Goal: Transaction & Acquisition: Book appointment/travel/reservation

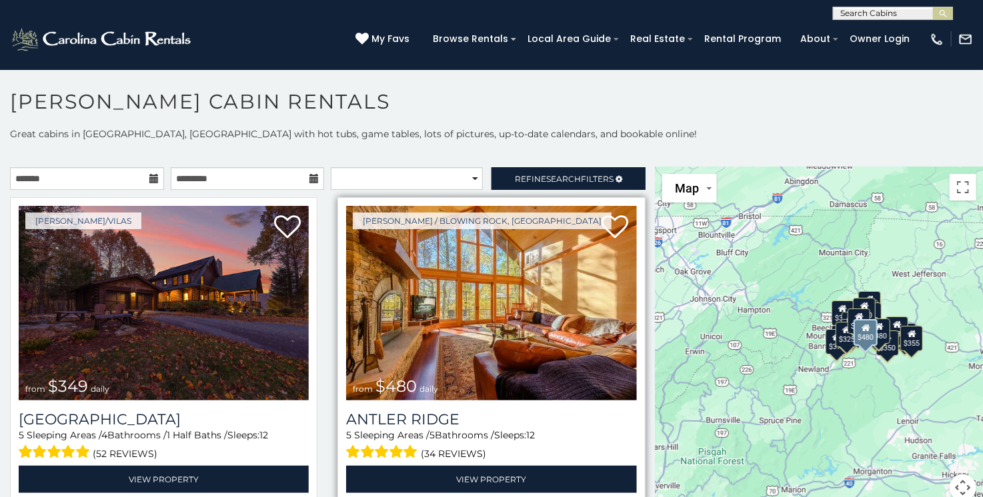
click at [464, 300] on img at bounding box center [491, 303] width 290 height 195
click at [520, 297] on img at bounding box center [491, 303] width 290 height 195
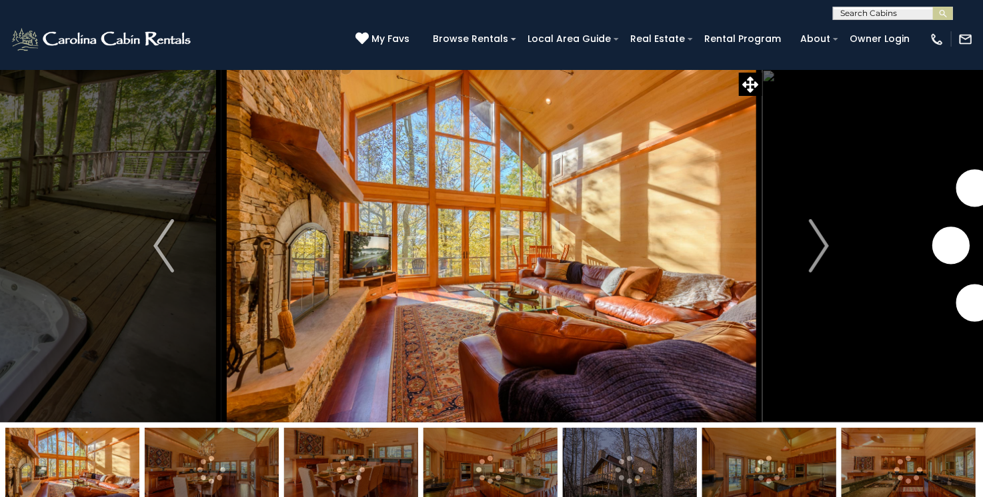
click at [221, 478] on img at bounding box center [212, 469] width 134 height 83
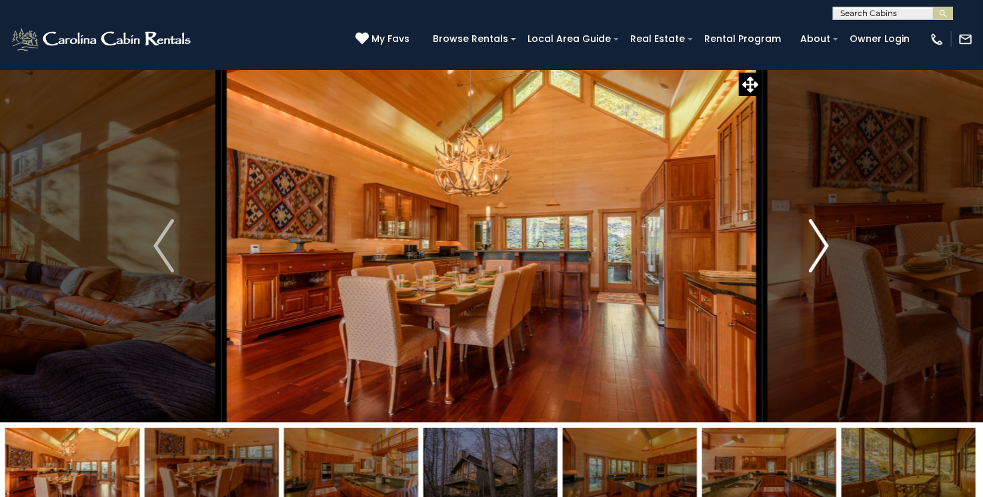
click at [815, 247] on img "Next" at bounding box center [819, 245] width 20 height 53
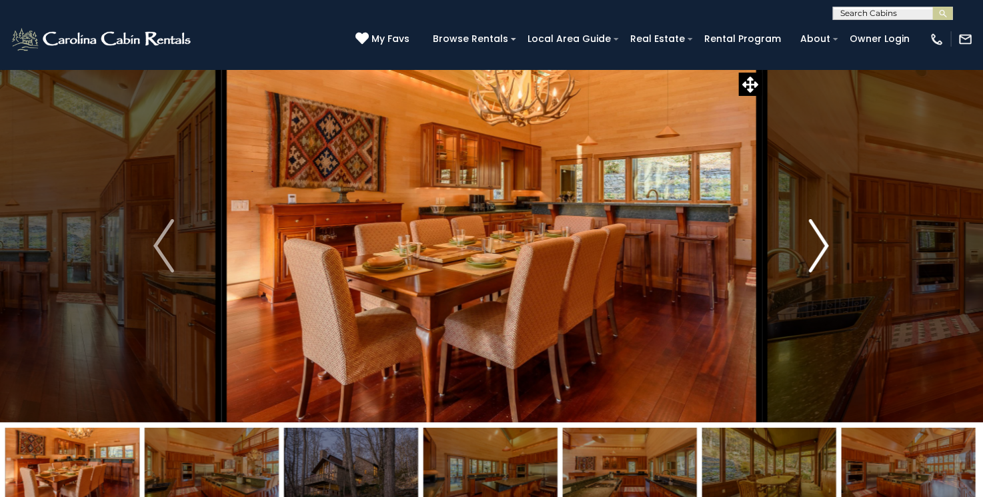
click at [819, 239] on img "Next" at bounding box center [819, 245] width 20 height 53
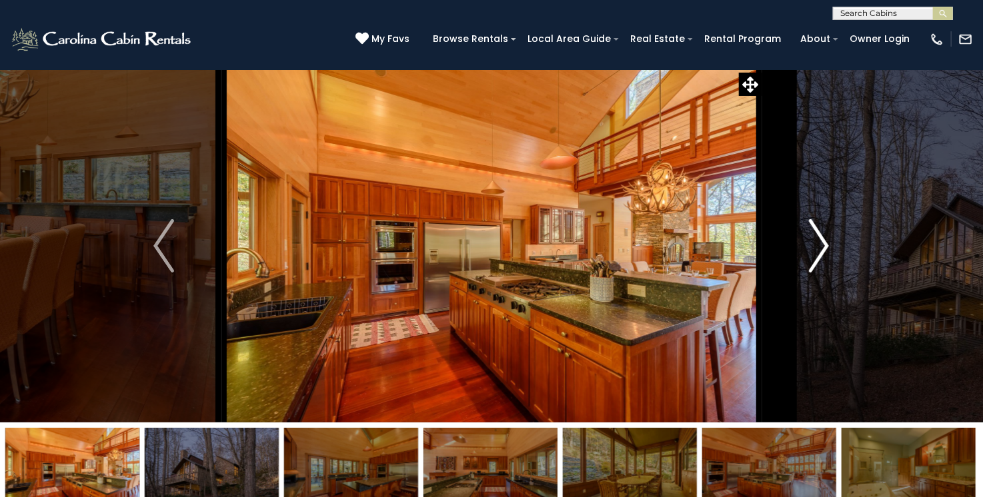
click at [822, 248] on img "Next" at bounding box center [819, 245] width 20 height 53
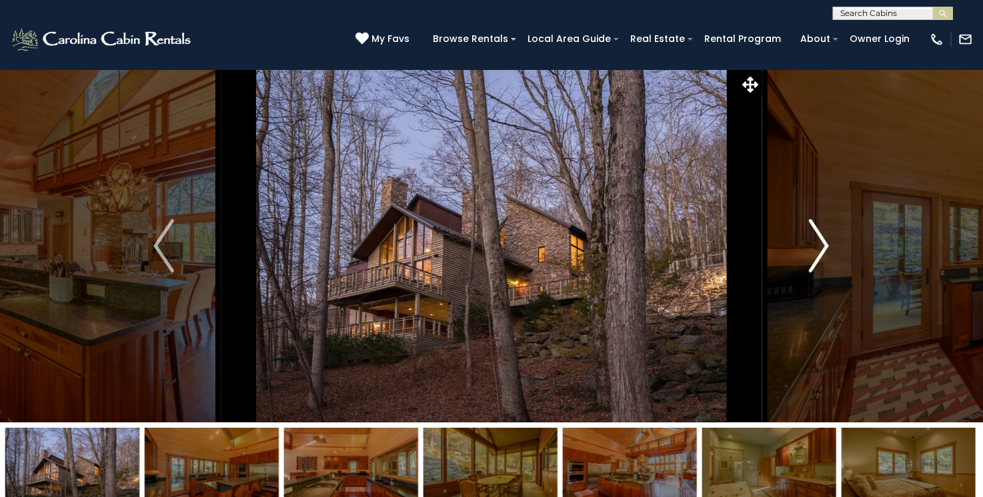
click at [824, 237] on img "Next" at bounding box center [819, 245] width 20 height 53
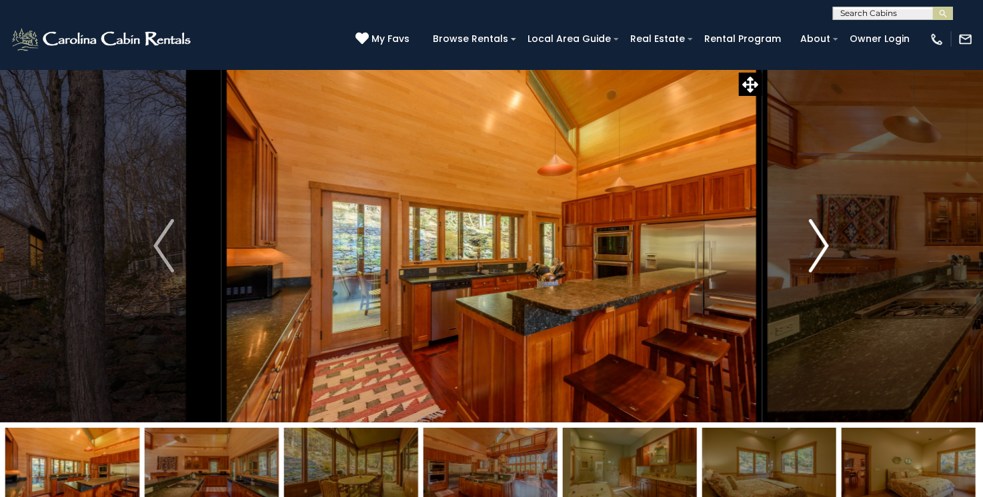
click at [824, 237] on img "Next" at bounding box center [819, 245] width 20 height 53
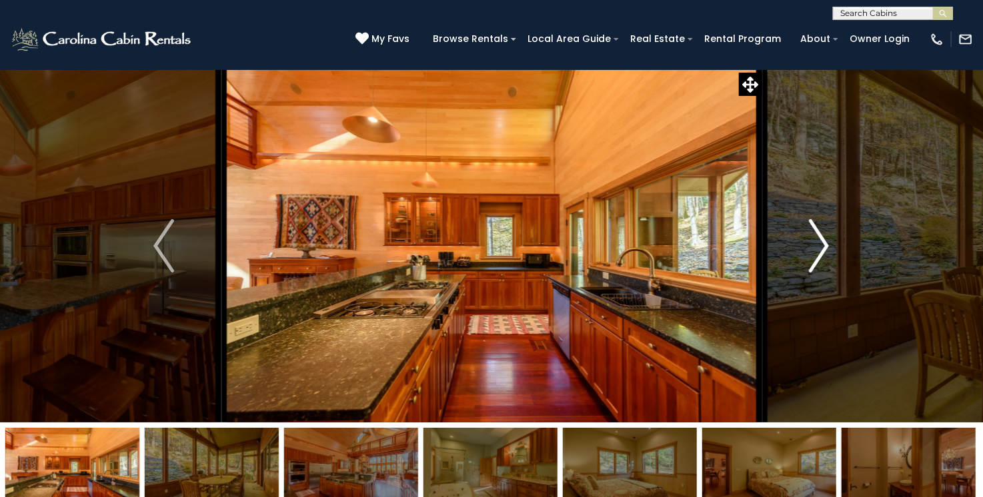
click at [823, 237] on img "Next" at bounding box center [819, 245] width 20 height 53
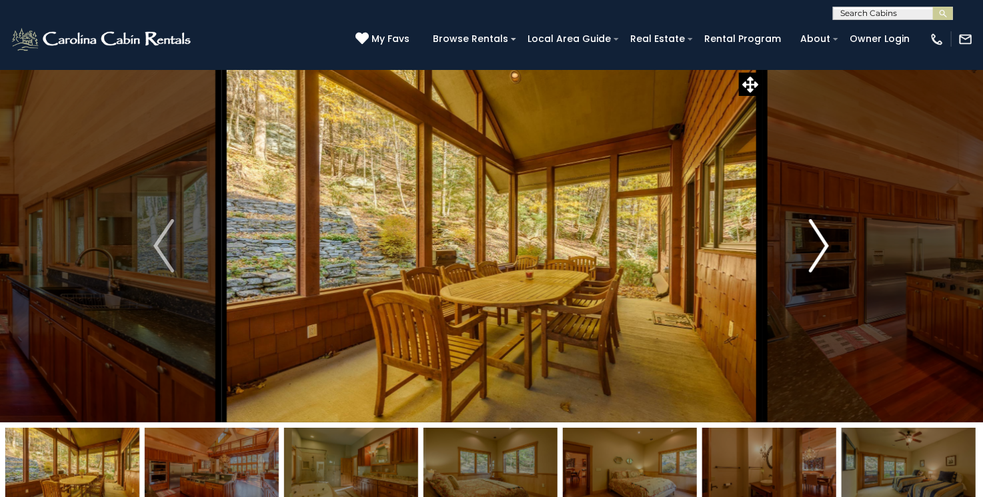
click at [823, 237] on img "Next" at bounding box center [819, 245] width 20 height 53
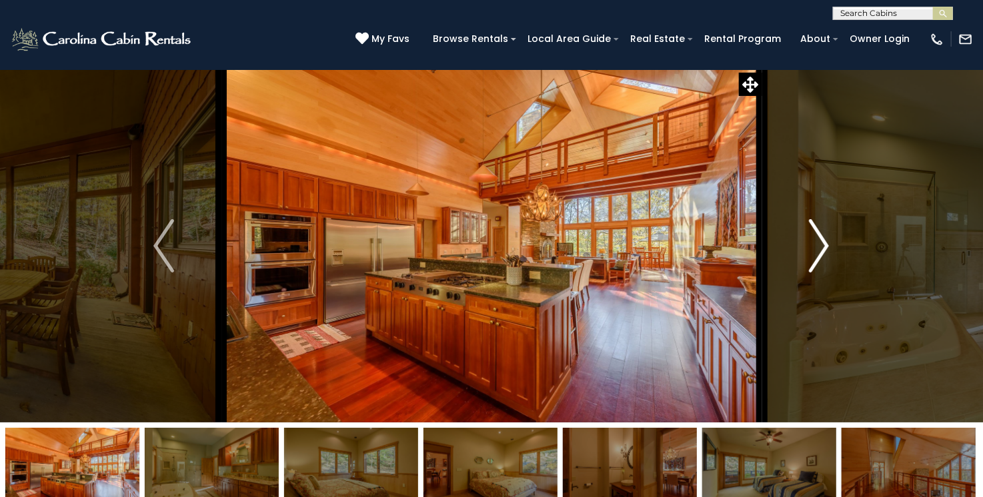
click at [822, 237] on img "Next" at bounding box center [819, 245] width 20 height 53
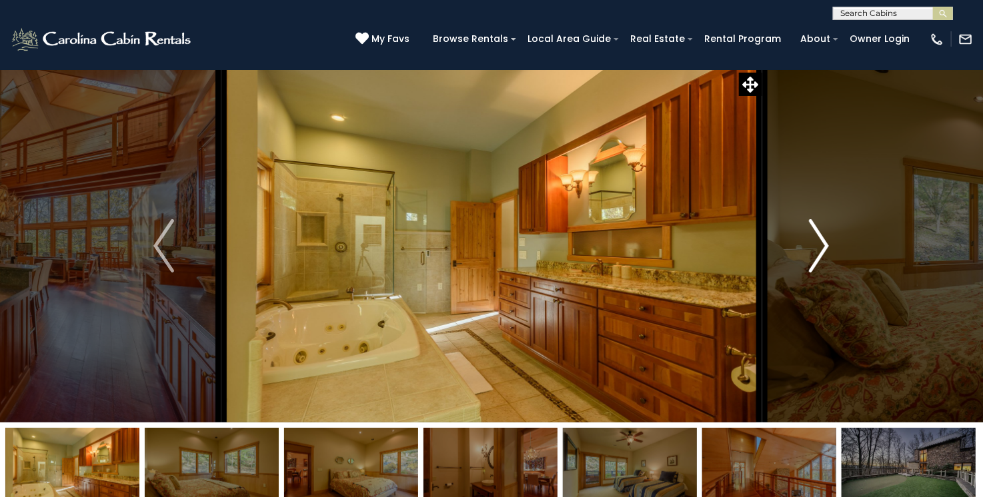
click at [822, 237] on img "Next" at bounding box center [819, 245] width 20 height 53
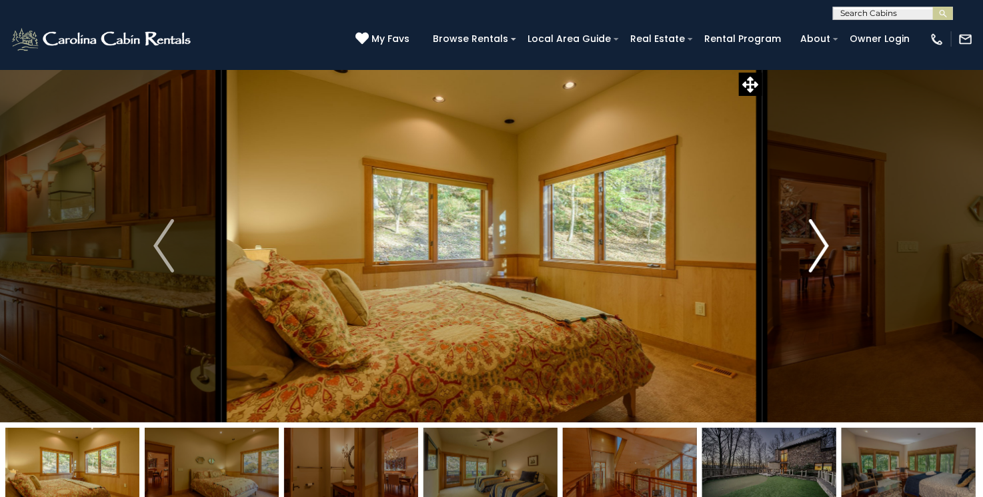
click at [822, 237] on img "Next" at bounding box center [819, 245] width 20 height 53
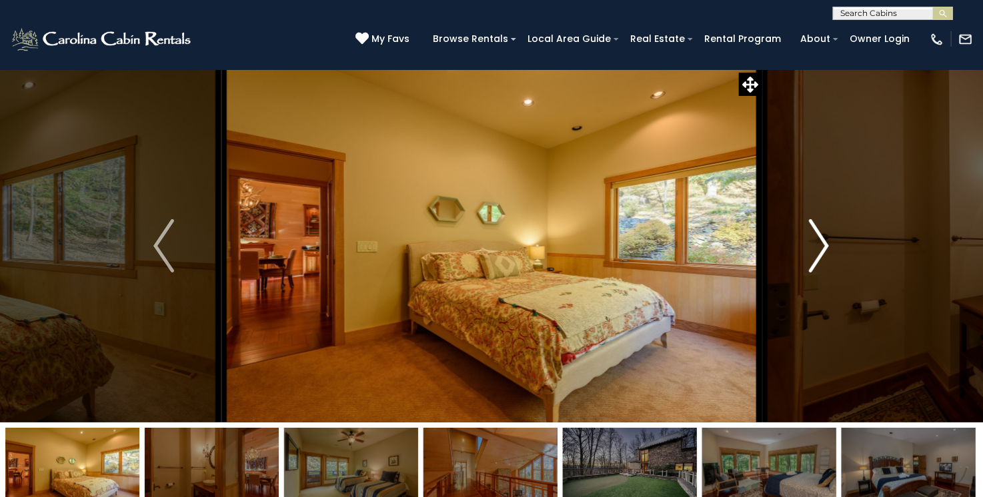
click at [817, 237] on img "Next" at bounding box center [819, 245] width 20 height 53
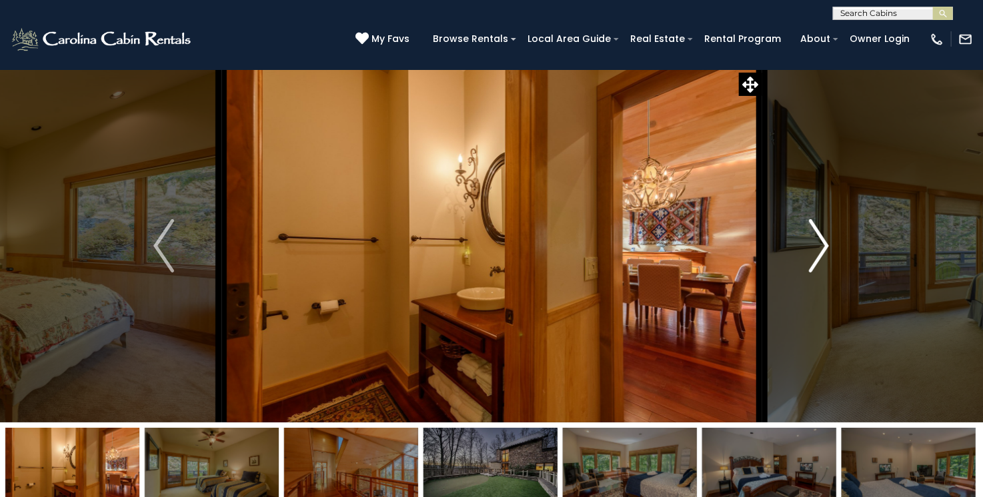
click at [818, 235] on img "Next" at bounding box center [819, 245] width 20 height 53
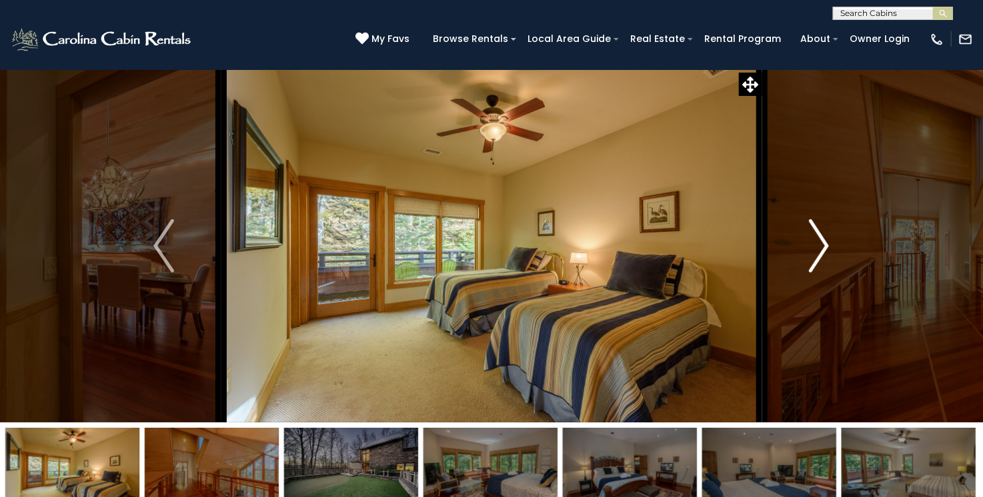
click at [821, 238] on img "Next" at bounding box center [819, 245] width 20 height 53
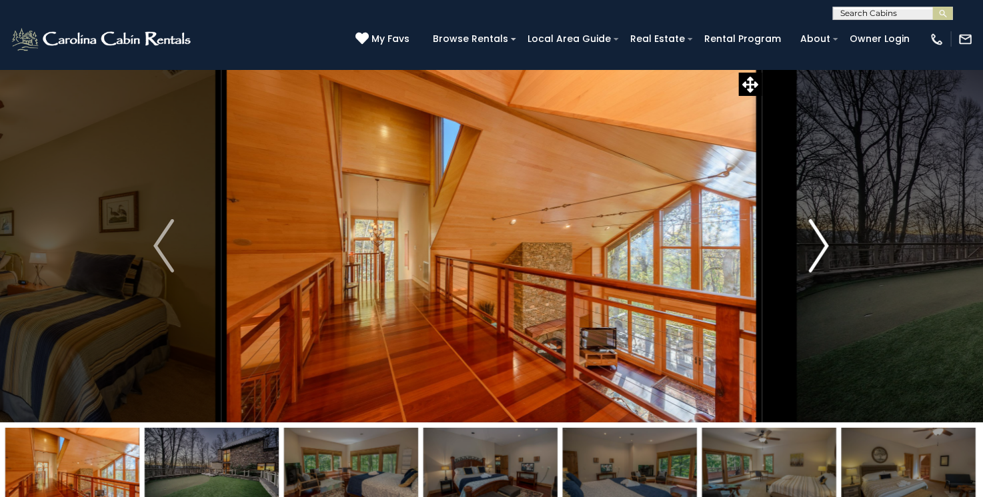
click at [821, 238] on img "Next" at bounding box center [819, 245] width 20 height 53
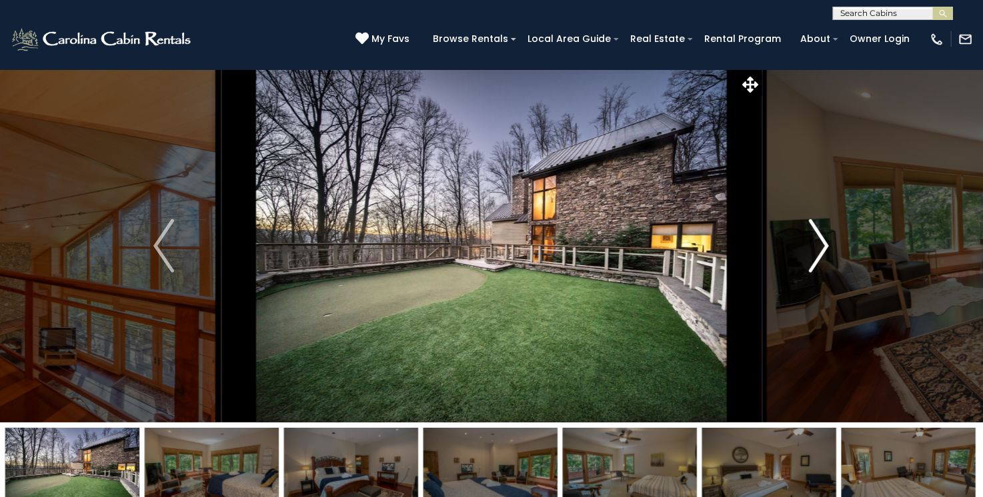
click at [819, 236] on img "Next" at bounding box center [819, 245] width 20 height 53
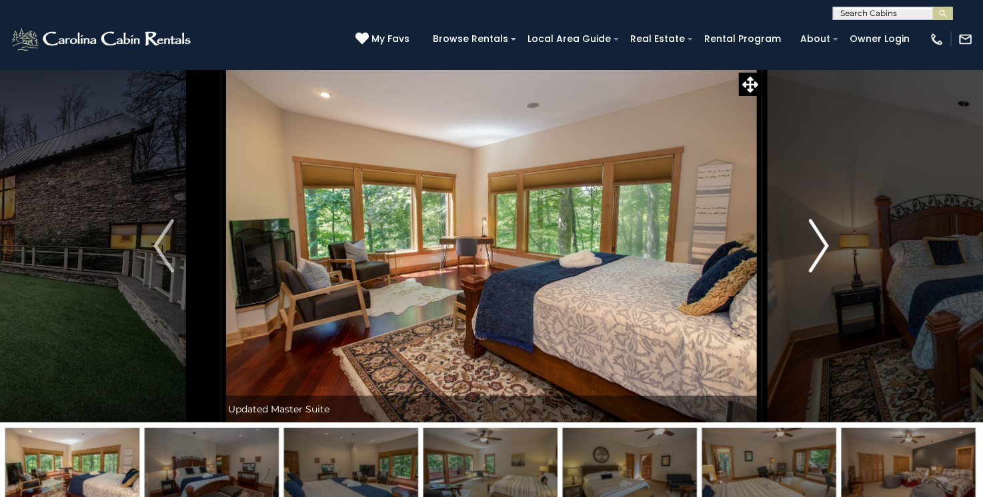
click at [824, 246] on img "Next" at bounding box center [819, 245] width 20 height 53
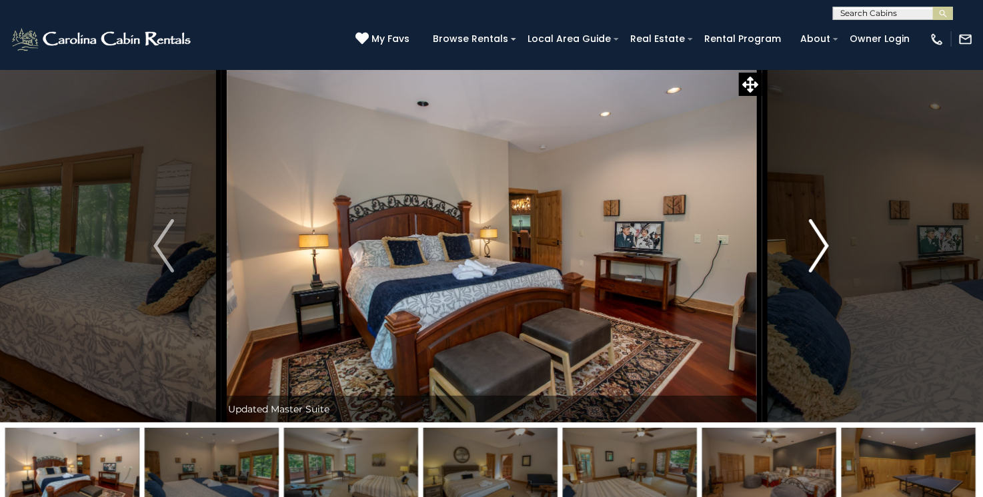
click at [829, 241] on img "Next" at bounding box center [819, 245] width 20 height 53
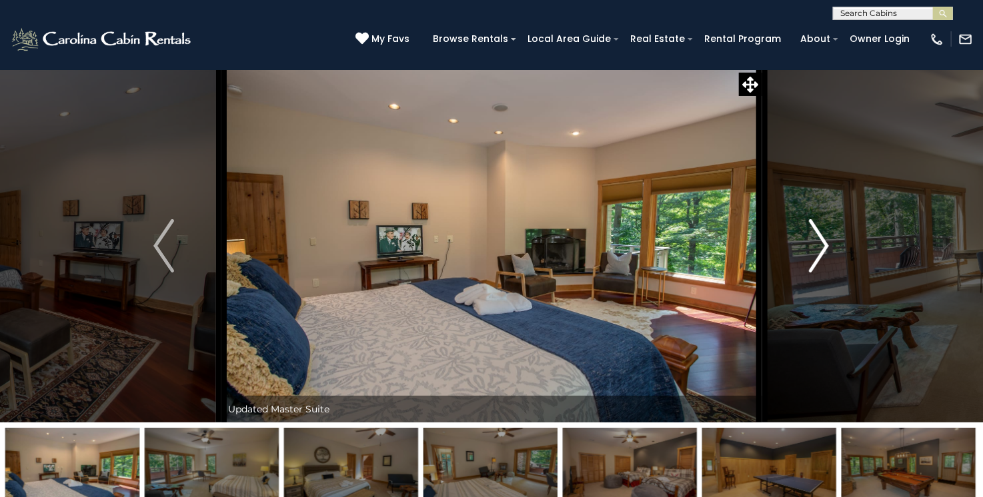
click at [829, 241] on img "Next" at bounding box center [819, 245] width 20 height 53
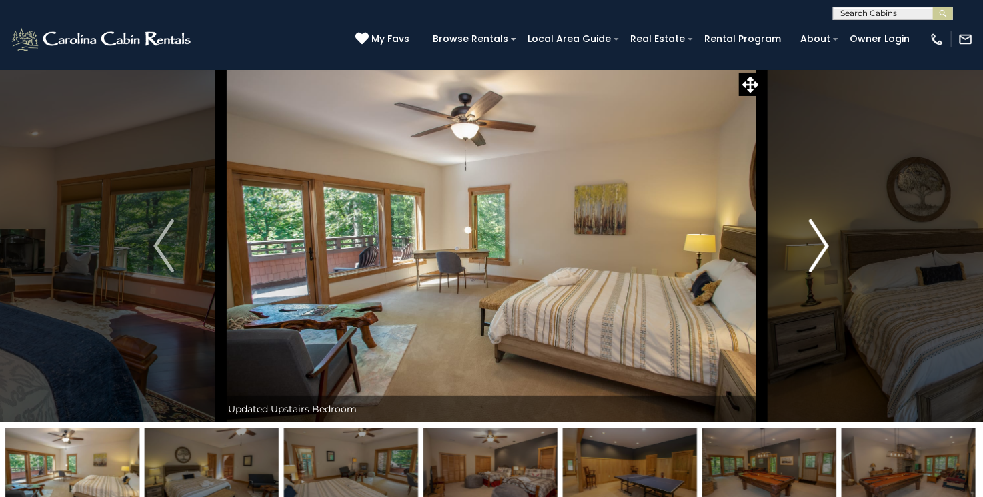
click at [813, 257] on img "Next" at bounding box center [819, 245] width 20 height 53
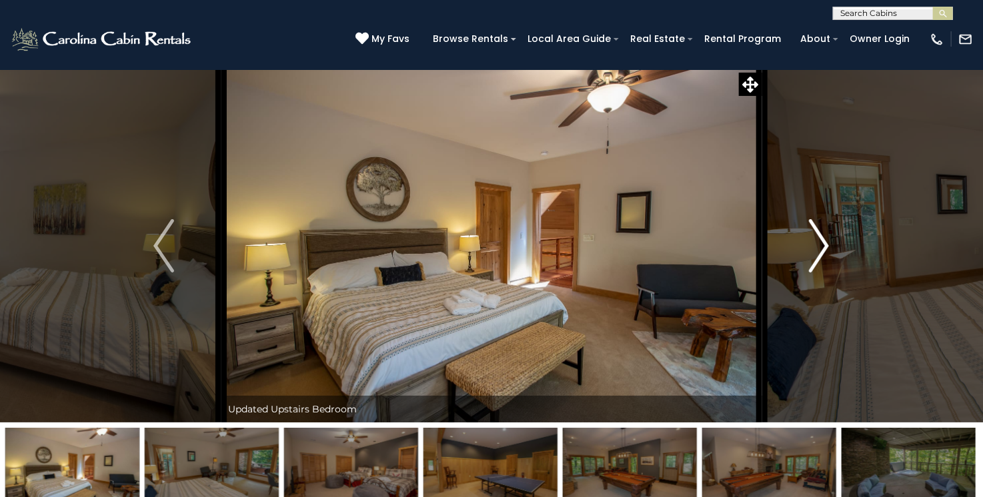
click at [825, 235] on img "Next" at bounding box center [819, 245] width 20 height 53
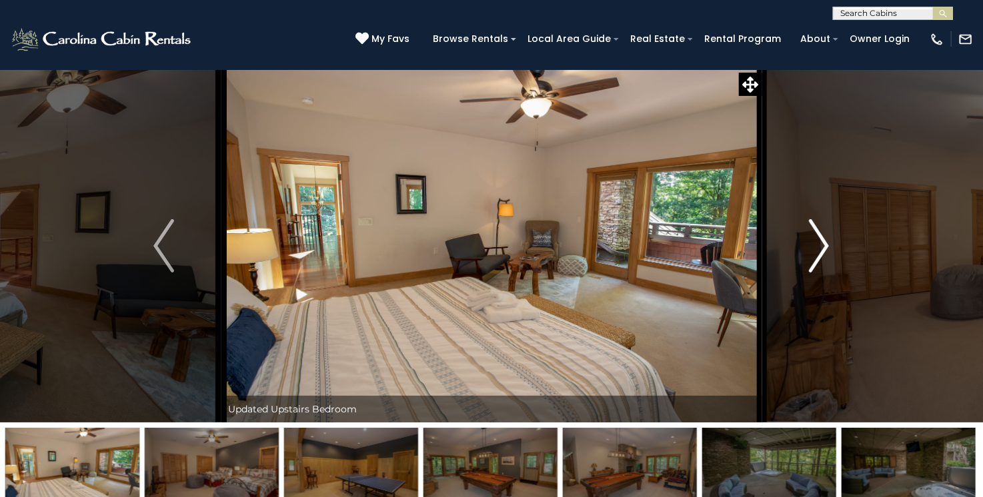
click at [827, 243] on img "Next" at bounding box center [819, 245] width 20 height 53
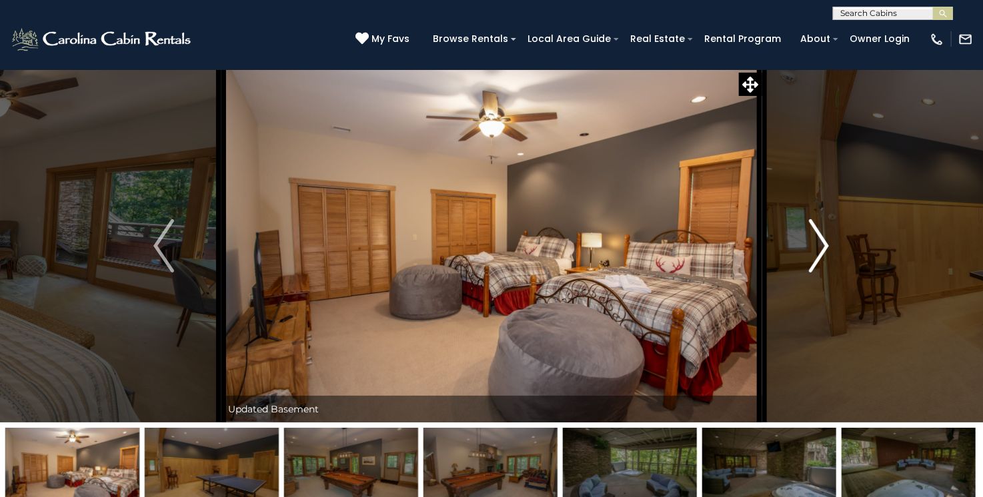
drag, startPoint x: 827, startPoint y: 243, endPoint x: 813, endPoint y: 249, distance: 15.0
click at [825, 245] on img "Next" at bounding box center [819, 245] width 20 height 53
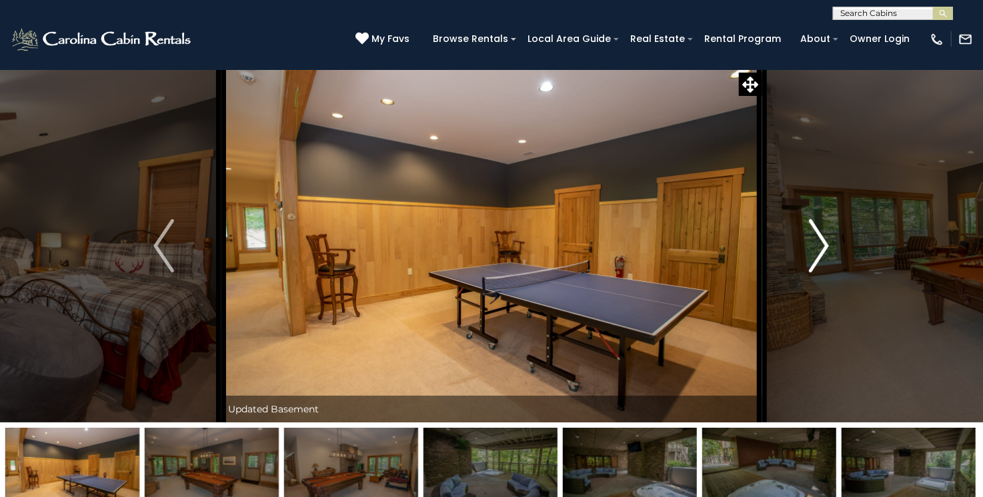
drag, startPoint x: 823, startPoint y: 247, endPoint x: 808, endPoint y: 257, distance: 17.4
click at [822, 248] on img "Next" at bounding box center [819, 245] width 20 height 53
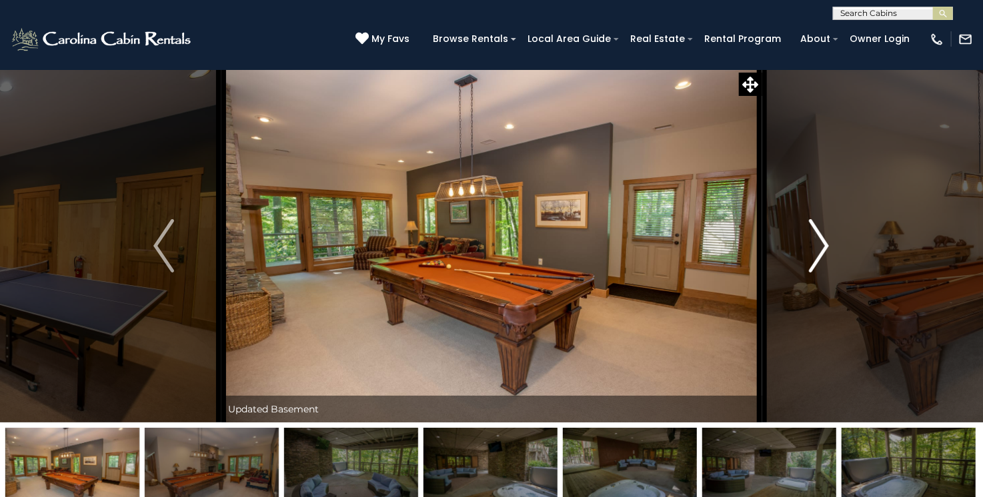
click at [827, 247] on img "Next" at bounding box center [819, 245] width 20 height 53
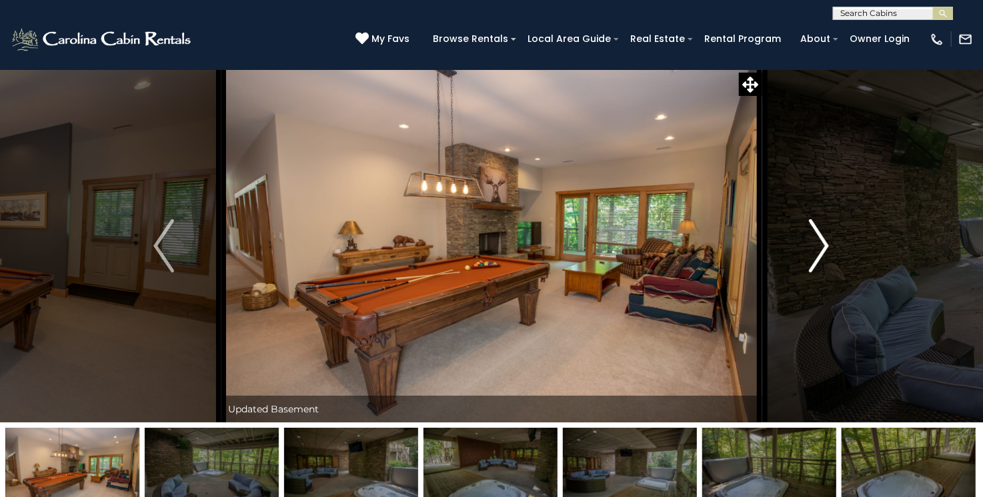
click at [820, 243] on img "Next" at bounding box center [819, 245] width 20 height 53
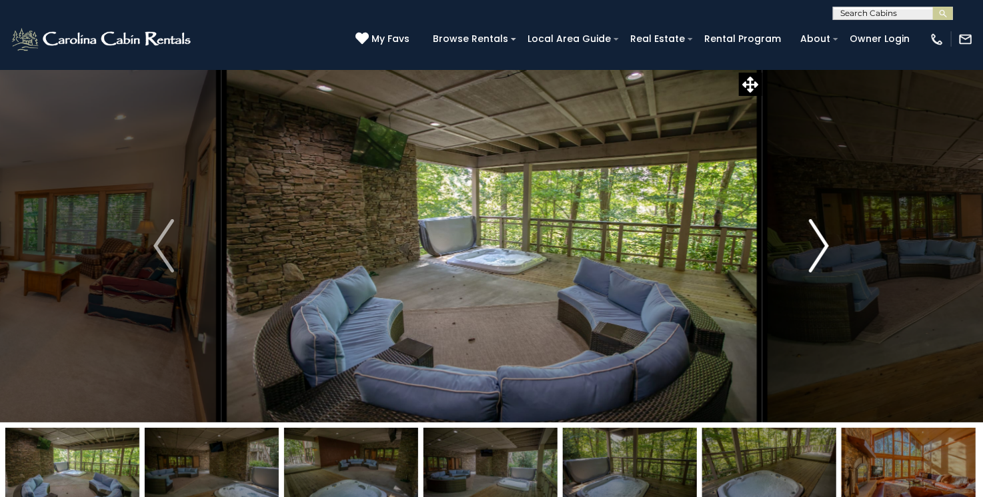
click at [831, 242] on button "Next" at bounding box center [818, 245] width 115 height 353
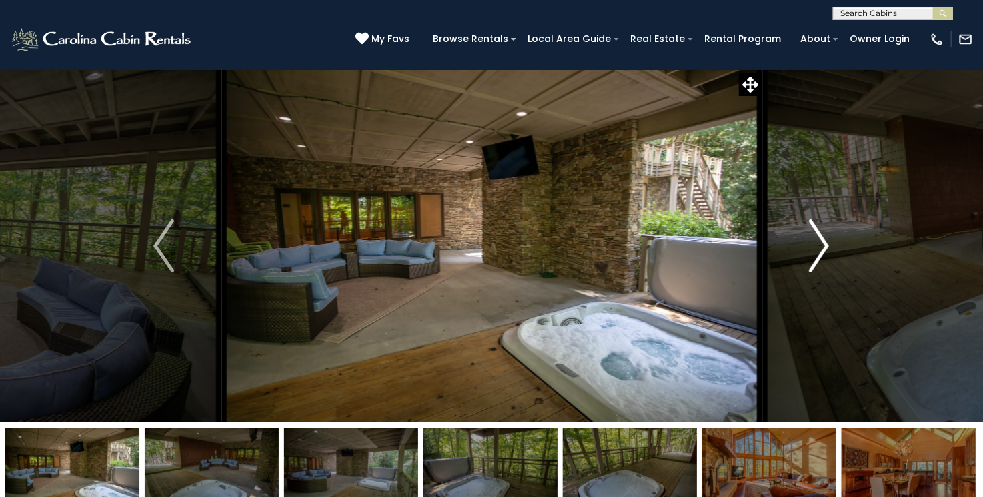
click at [821, 242] on img "Next" at bounding box center [819, 245] width 20 height 53
